Goal: Task Accomplishment & Management: Manage account settings

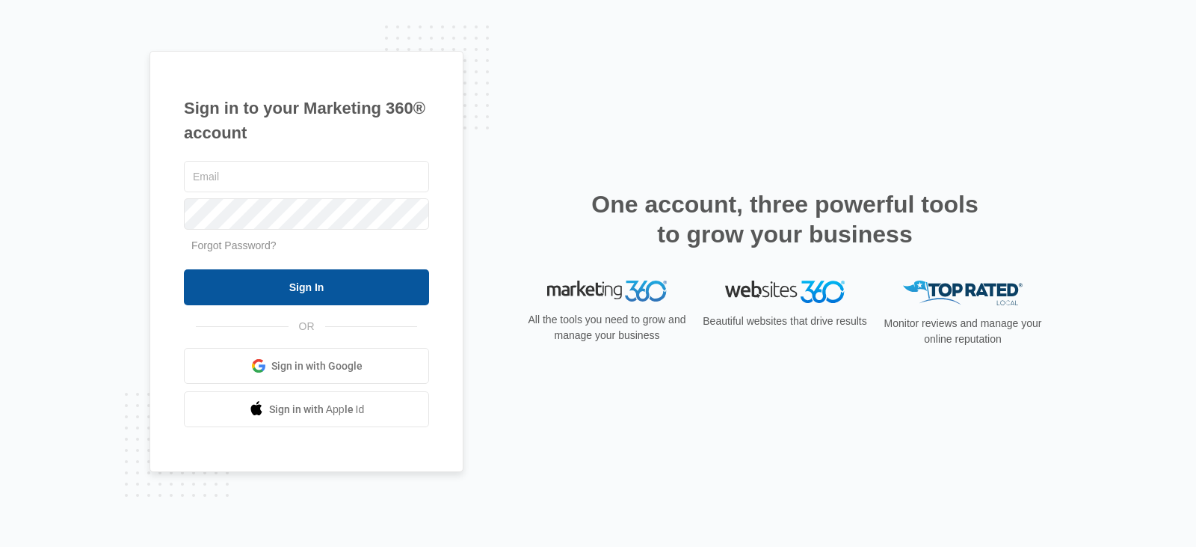
type input "[EMAIL_ADDRESS][DOMAIN_NAME]"
click at [404, 277] on input "Sign In" at bounding box center [306, 287] width 245 height 36
